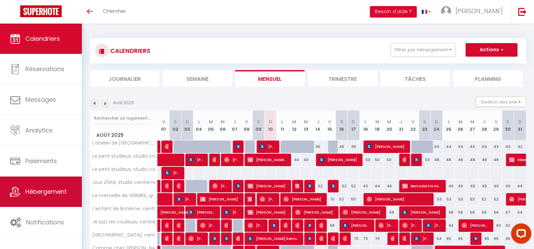
click at [43, 193] on span "Hébergement" at bounding box center [45, 191] width 41 height 8
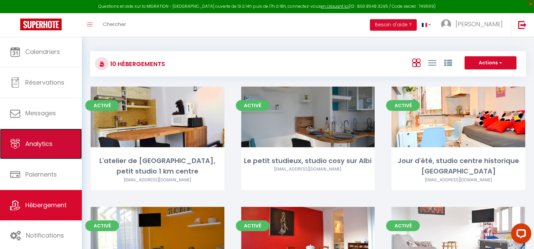
click at [44, 146] on span "Analytics" at bounding box center [38, 143] width 27 height 8
select select "2025"
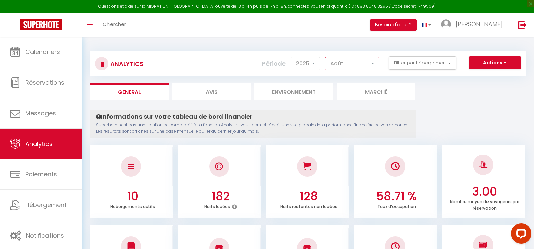
click at [353, 65] on select "[PERSON_NAME] Mars [PERSON_NAME] Juin Juillet Août Septembre Octobre Novembre D…" at bounding box center [352, 63] width 54 height 13
select select "7"
click at [325, 57] on select "[PERSON_NAME] Mars [PERSON_NAME] Juin Juillet Août Septembre Octobre Novembre D…" at bounding box center [352, 63] width 54 height 13
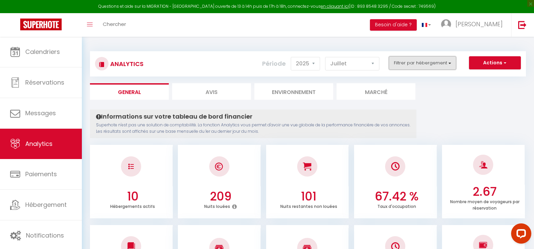
click at [423, 66] on button "Filtrer par hébergement" at bounding box center [422, 62] width 67 height 13
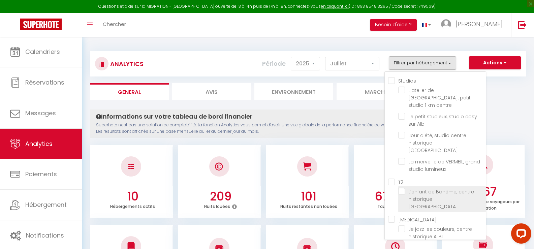
click at [401, 188] on ALBI "checkbox" at bounding box center [442, 191] width 88 height 7
checkbox ALBI "true"
checkbox centre "false"
checkbox Albi "false"
checkbox ALBI "false"
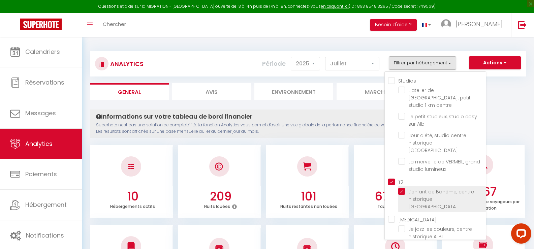
checkbox lumineux "false"
checkbox input "true"
checkbox ALBI "false"
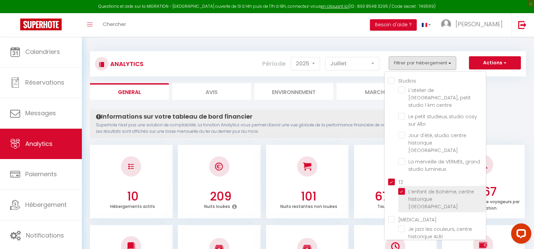
checkbox d’Albi "false"
checkbox centre "false"
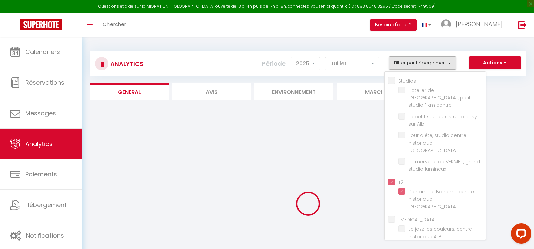
checkbox centre "false"
checkbox Albi "false"
checkbox ALBI "false"
checkbox lumineux "false"
checkbox ALBI "false"
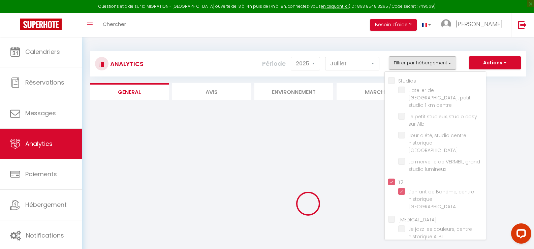
checkbox ALBI "false"
checkbox d’Albi "false"
checkbox centre "false"
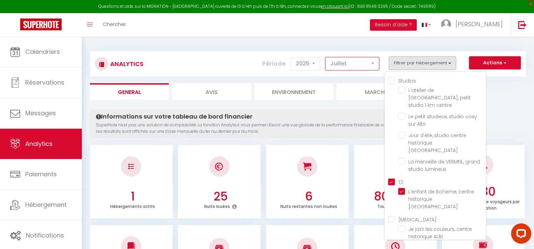
click at [365, 62] on select "[PERSON_NAME] Mars [PERSON_NAME] Juin Juillet Août Septembre Octobre Novembre D…" at bounding box center [352, 63] width 54 height 13
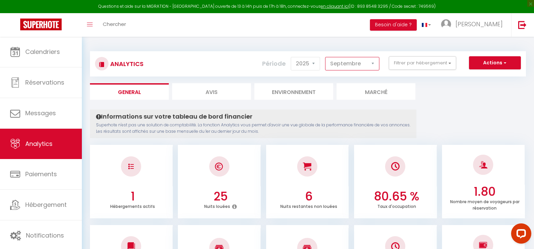
click at [325, 57] on select "[PERSON_NAME] Mars [PERSON_NAME] Juin Juillet Août Septembre Octobre Novembre D…" at bounding box center [352, 63] width 54 height 13
click at [361, 61] on select "[PERSON_NAME] Mars [PERSON_NAME] Juin Juillet Août Septembre Octobre Novembre D…" at bounding box center [352, 63] width 54 height 13
click at [325, 57] on select "[PERSON_NAME] Mars [PERSON_NAME] Juin Juillet Août Septembre Octobre Novembre D…" at bounding box center [352, 63] width 54 height 13
click at [358, 60] on select "[PERSON_NAME] Mars [PERSON_NAME] Juin Juillet Août Septembre Octobre Novembre D…" at bounding box center [352, 63] width 54 height 13
click at [325, 57] on select "[PERSON_NAME] Mars [PERSON_NAME] Juin Juillet Août Septembre Octobre Novembre D…" at bounding box center [352, 63] width 54 height 13
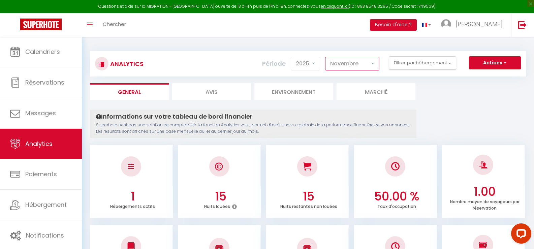
click at [351, 60] on select "[PERSON_NAME] Mars [PERSON_NAME] Juin Juillet Août Septembre Octobre Novembre D…" at bounding box center [352, 63] width 54 height 13
select select "12"
click at [325, 57] on select "[PERSON_NAME] Mars [PERSON_NAME] Juin Juillet Août Septembre Octobre Novembre D…" at bounding box center [352, 63] width 54 height 13
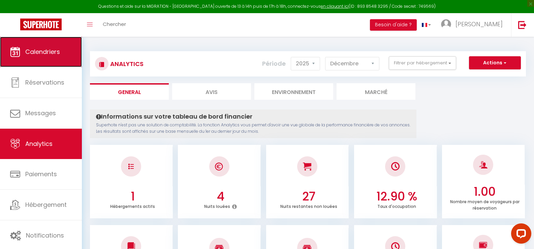
click at [56, 45] on link "Calendriers" at bounding box center [41, 52] width 82 height 30
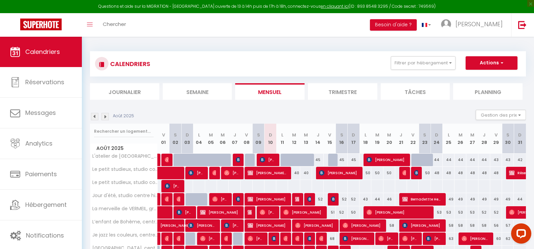
click at [106, 117] on img at bounding box center [104, 116] width 7 height 7
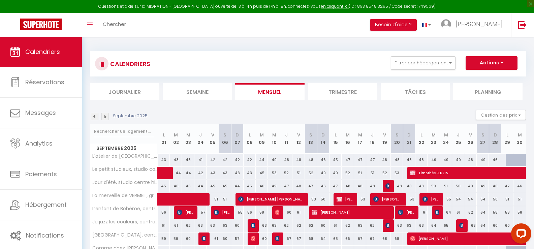
click at [106, 118] on img at bounding box center [104, 116] width 7 height 7
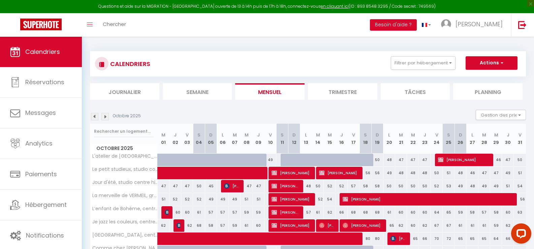
click at [106, 117] on img at bounding box center [104, 116] width 7 height 7
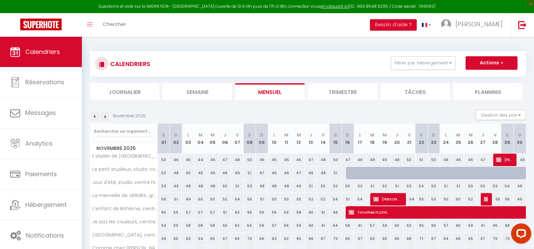
click at [105, 117] on img at bounding box center [104, 116] width 7 height 7
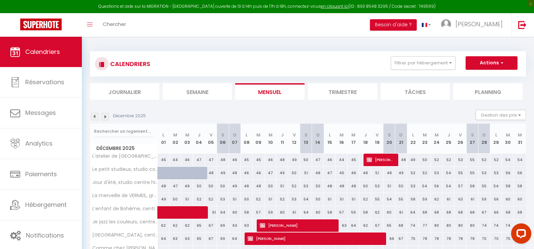
click at [96, 116] on img at bounding box center [94, 116] width 7 height 7
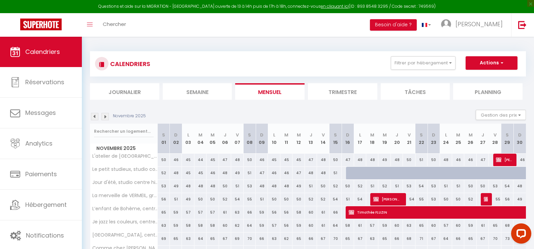
click at [95, 117] on img at bounding box center [94, 116] width 7 height 7
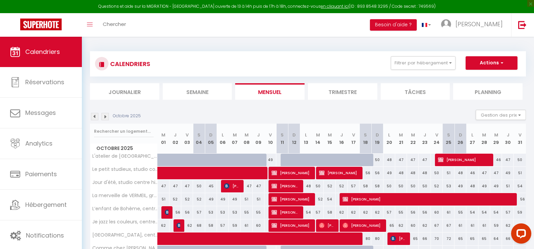
click at [96, 118] on img at bounding box center [94, 116] width 7 height 7
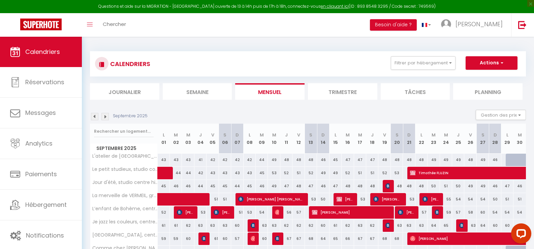
click at [95, 118] on img at bounding box center [94, 116] width 7 height 7
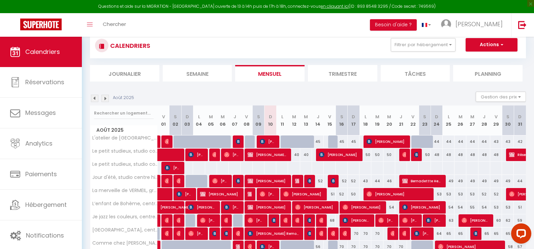
scroll to position [34, 0]
